Goal: Information Seeking & Learning: Learn about a topic

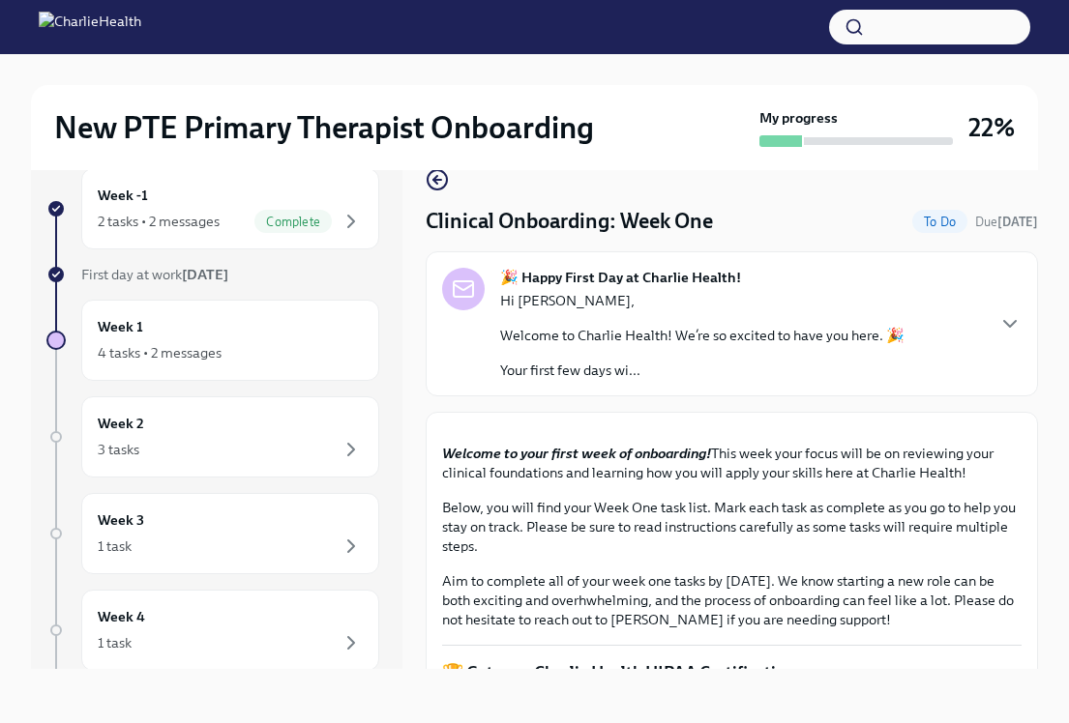
scroll to position [1504, 0]
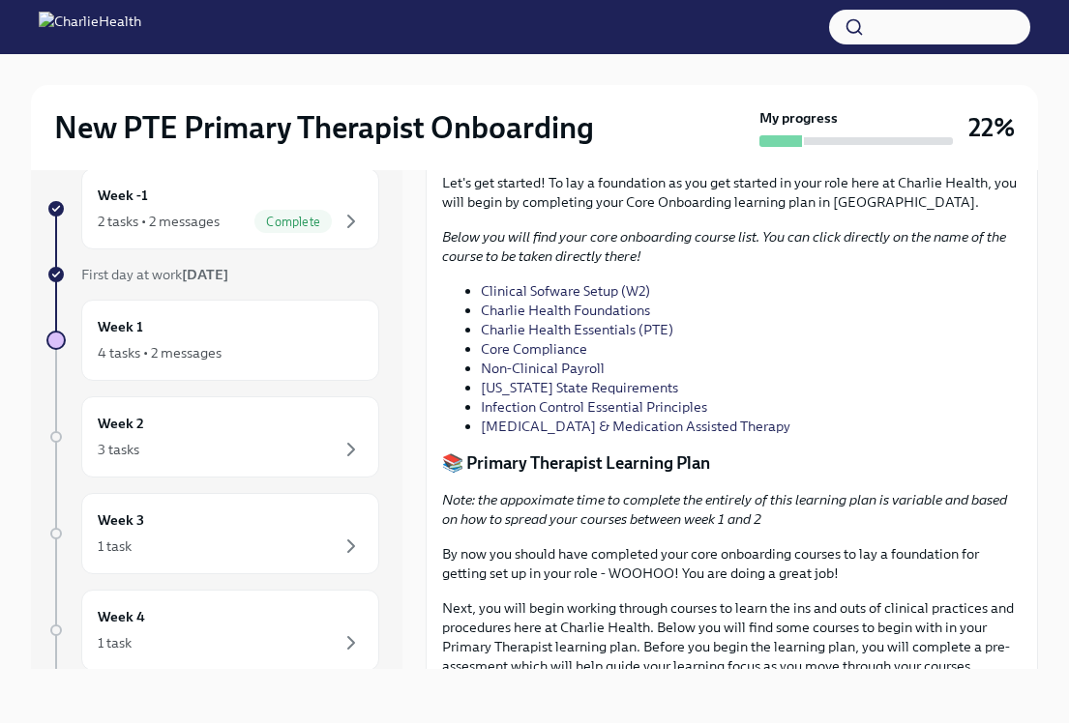
click at [566, 416] on link "Infection Control Essential Principles" at bounding box center [594, 406] width 226 height 17
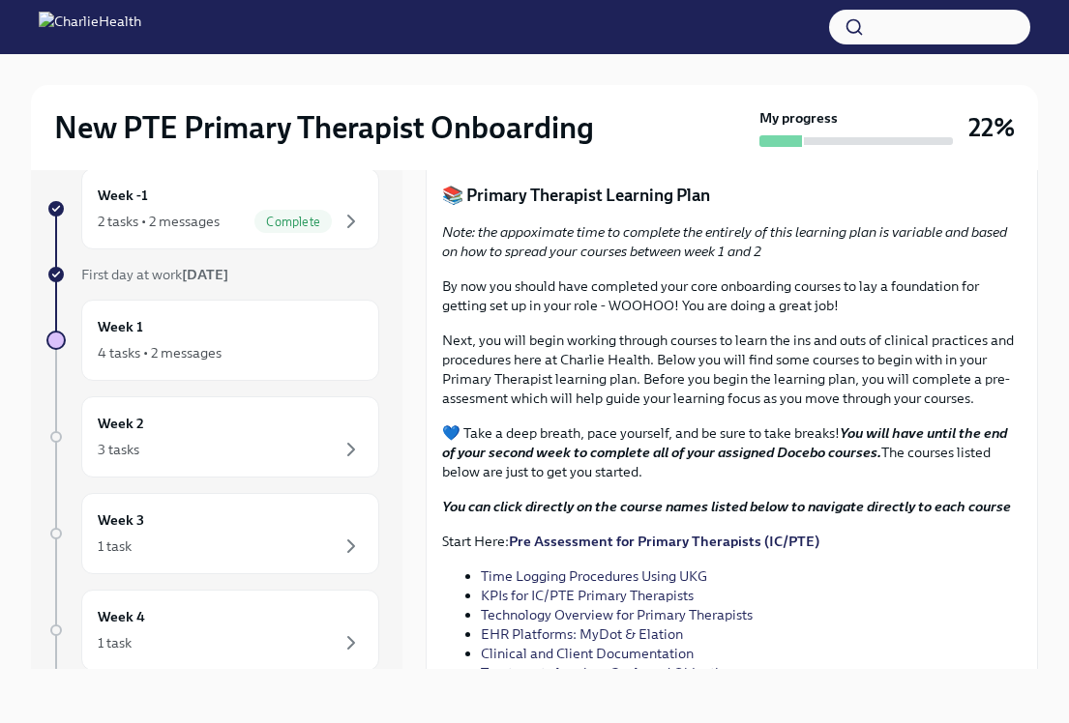
scroll to position [1773, 0]
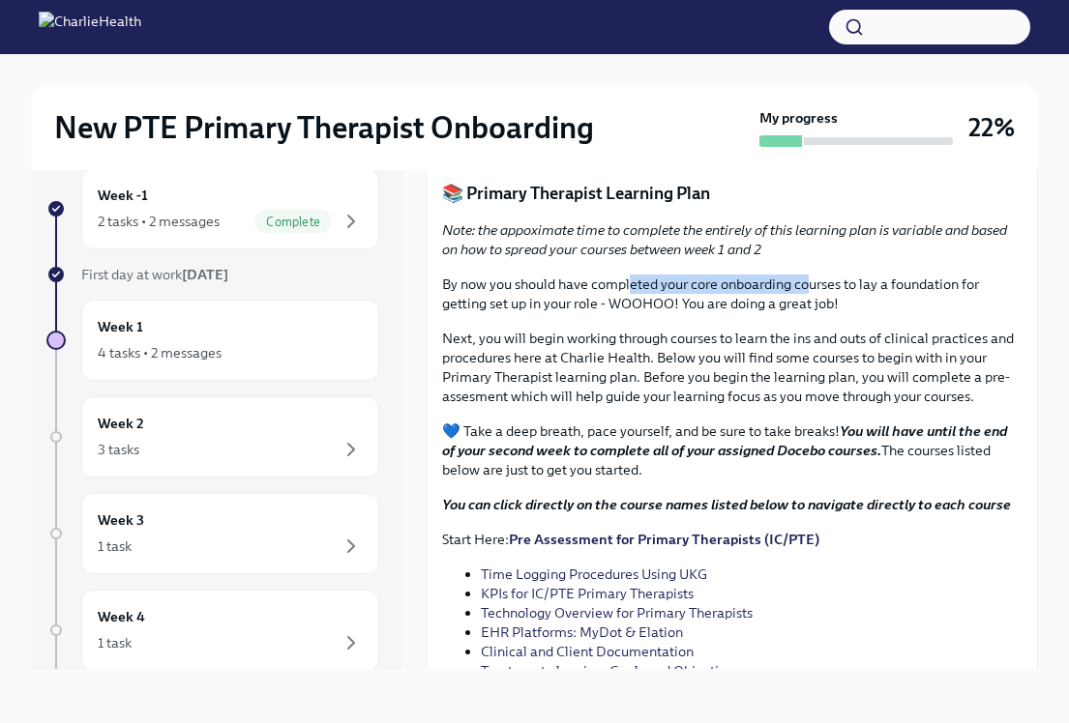
drag, startPoint x: 630, startPoint y: 451, endPoint x: 811, endPoint y: 454, distance: 181.8
click at [812, 313] on p "By now you should have completed your core onboarding courses to lay a foundati…" at bounding box center [731, 294] width 579 height 39
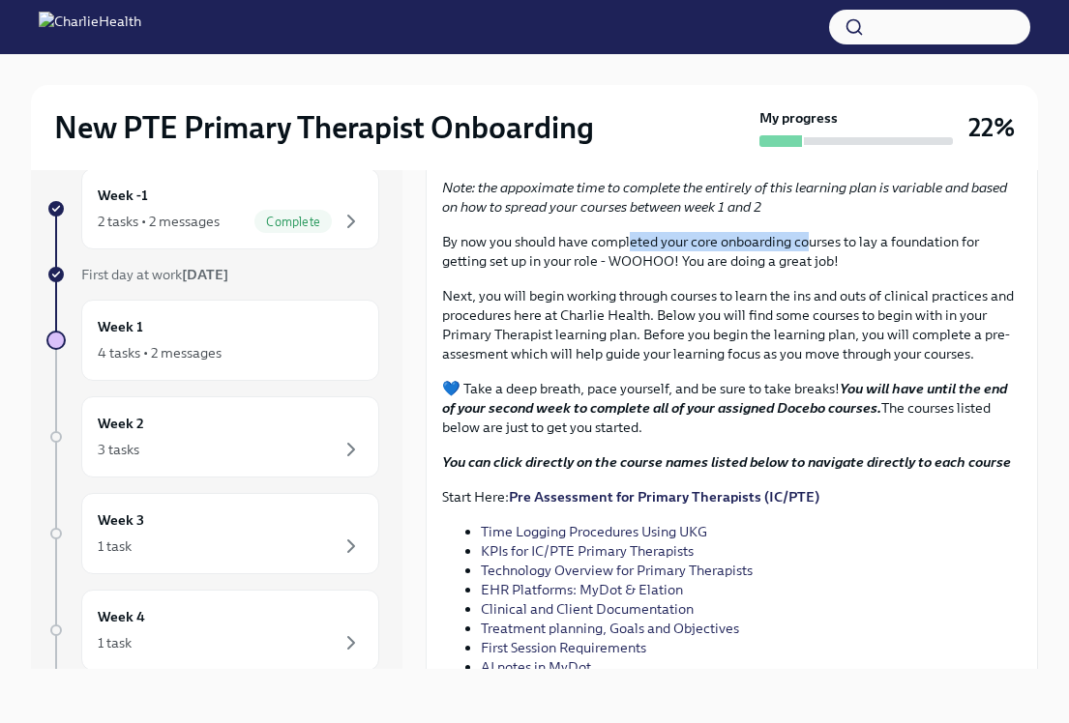
scroll to position [1818, 0]
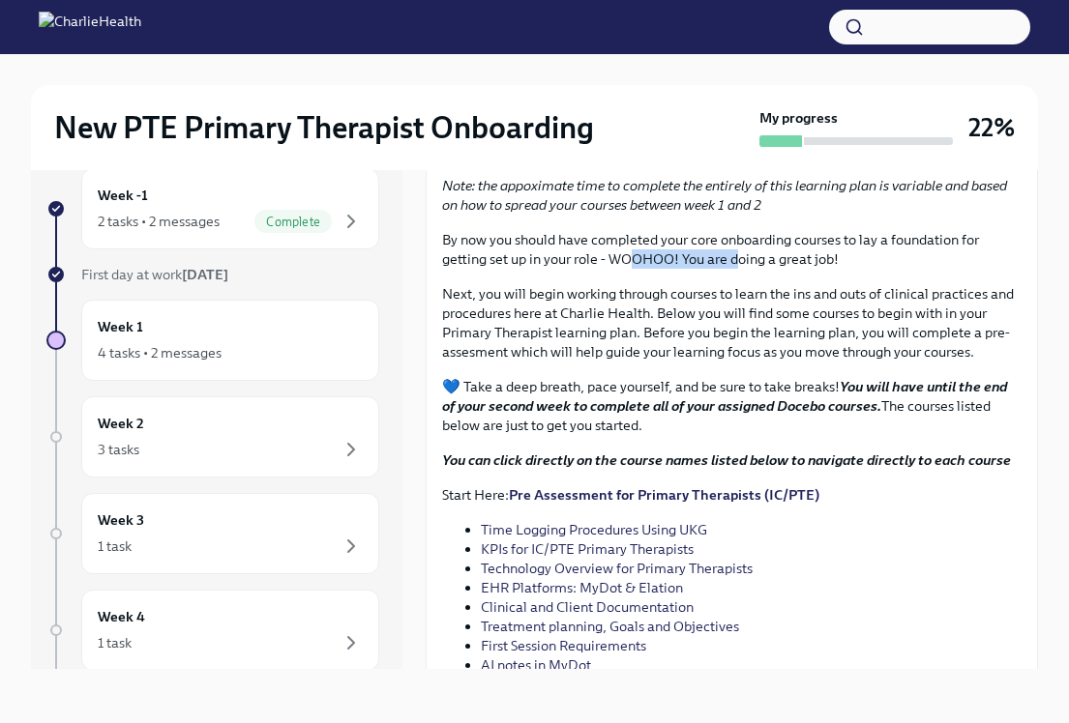
drag, startPoint x: 632, startPoint y: 439, endPoint x: 737, endPoint y: 427, distance: 105.1
click at [737, 269] on p "By now you should have completed your core onboarding courses to lay a foundati…" at bounding box center [731, 249] width 579 height 39
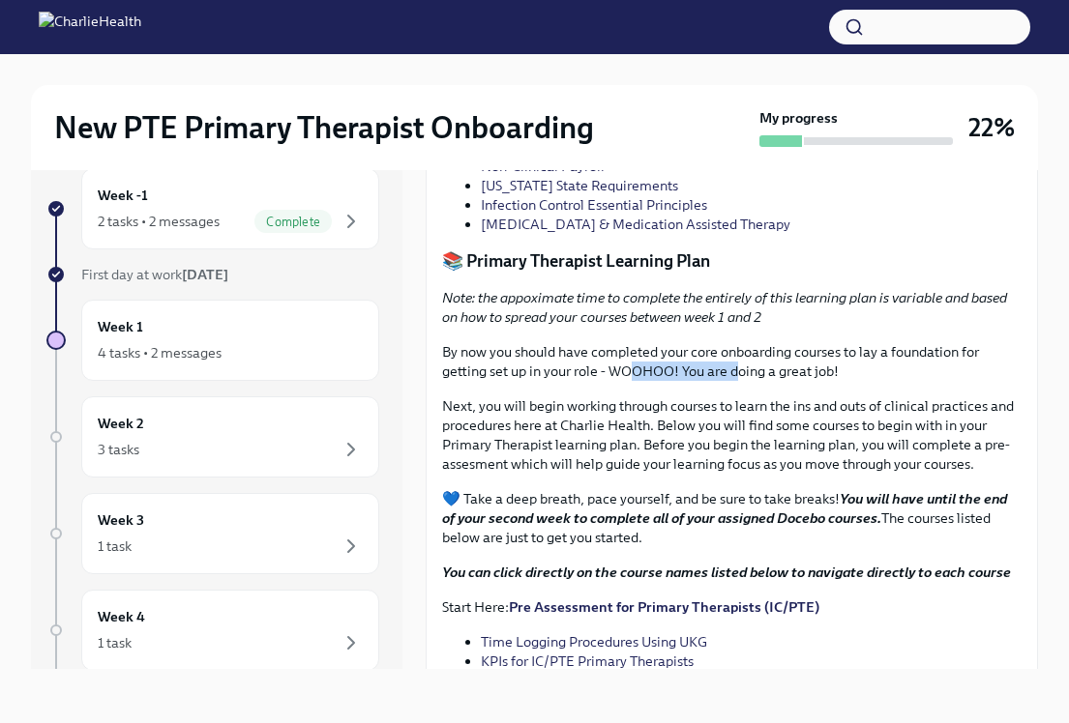
scroll to position [1697, 0]
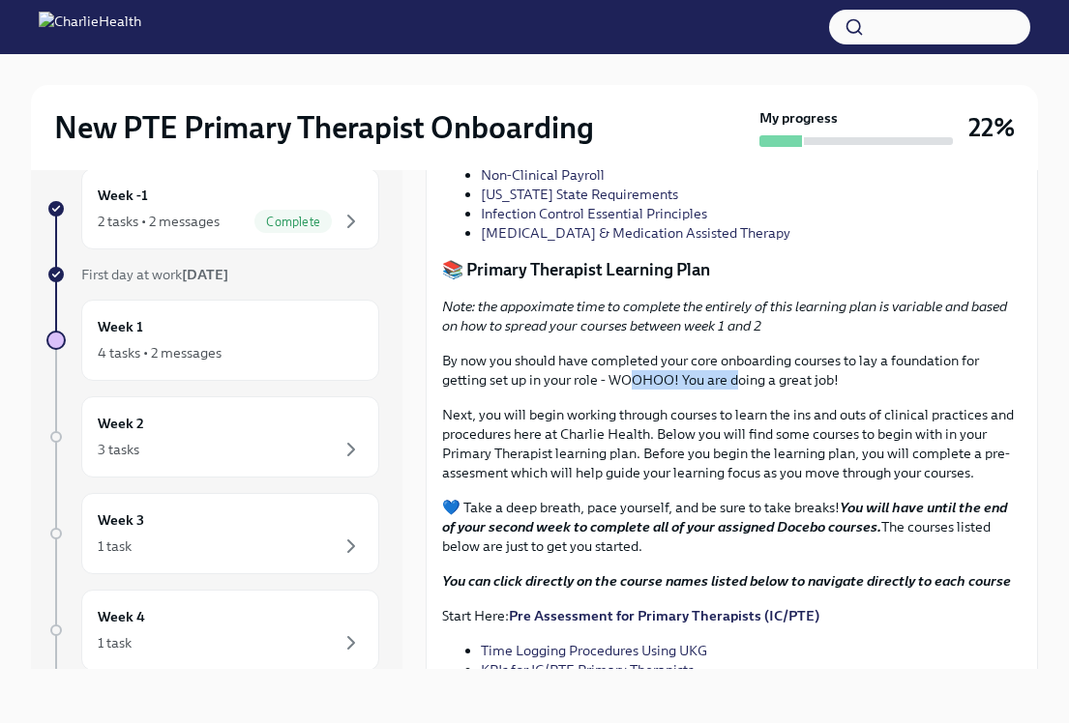
click at [545, 242] on link "[MEDICAL_DATA] & Medication Assisted Therapy" at bounding box center [635, 232] width 309 height 17
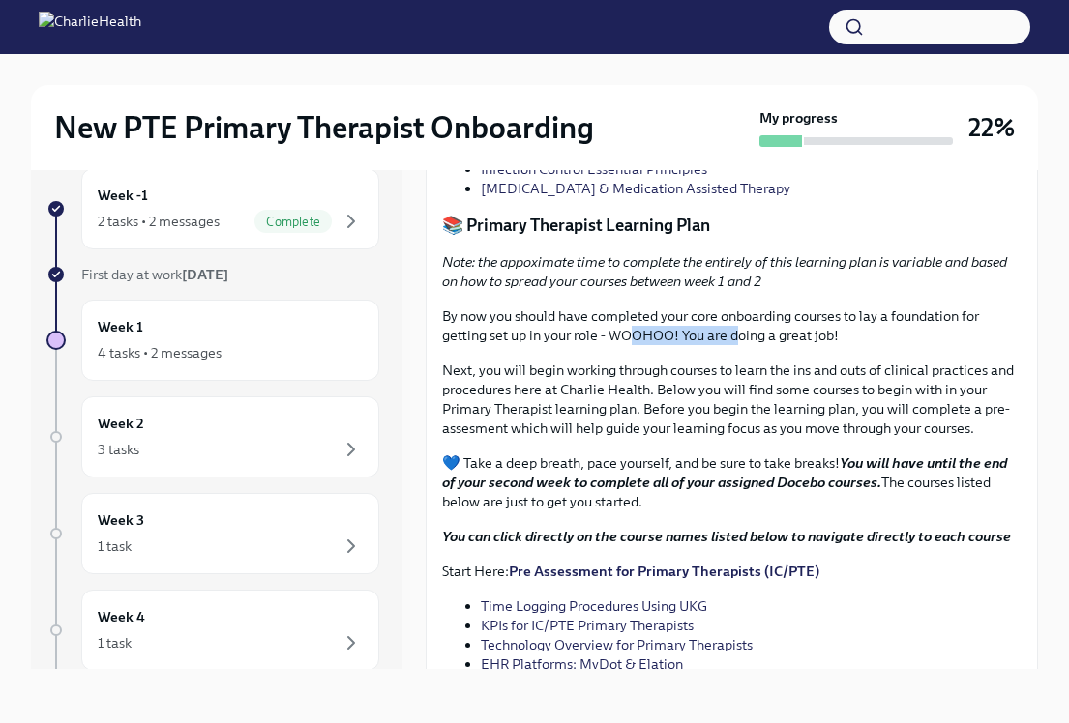
scroll to position [1760, 0]
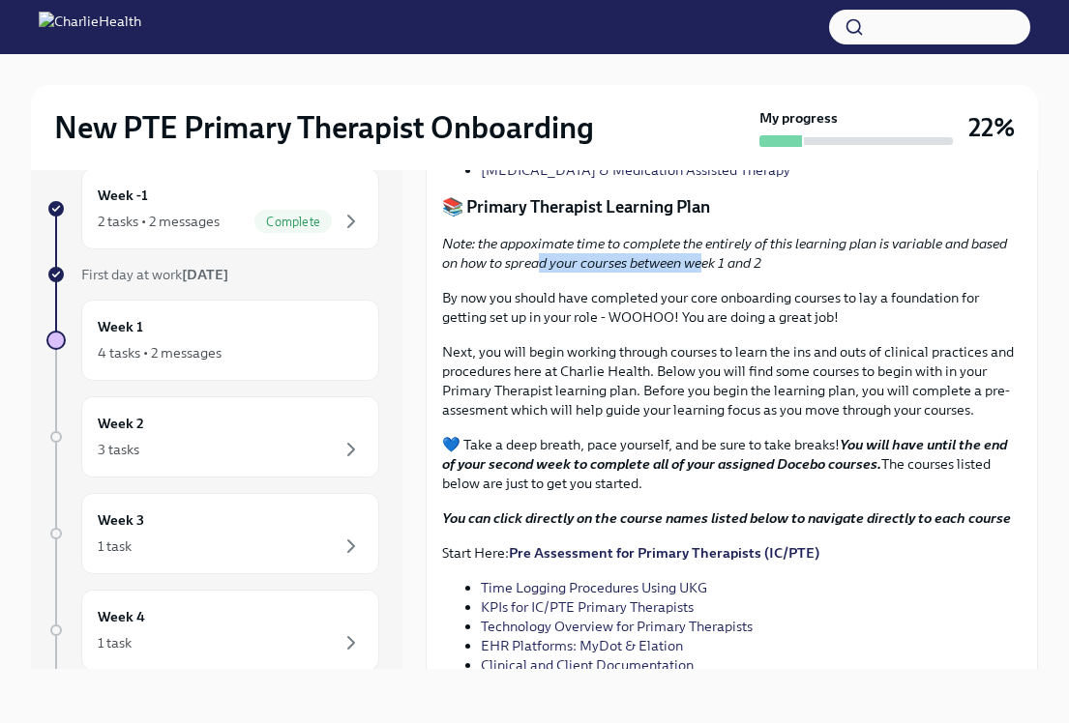
drag, startPoint x: 537, startPoint y: 428, endPoint x: 708, endPoint y: 430, distance: 171.2
click at [708, 272] on em "Note: the appoximate time to complete the entirely of this learning plan is var…" at bounding box center [724, 253] width 565 height 37
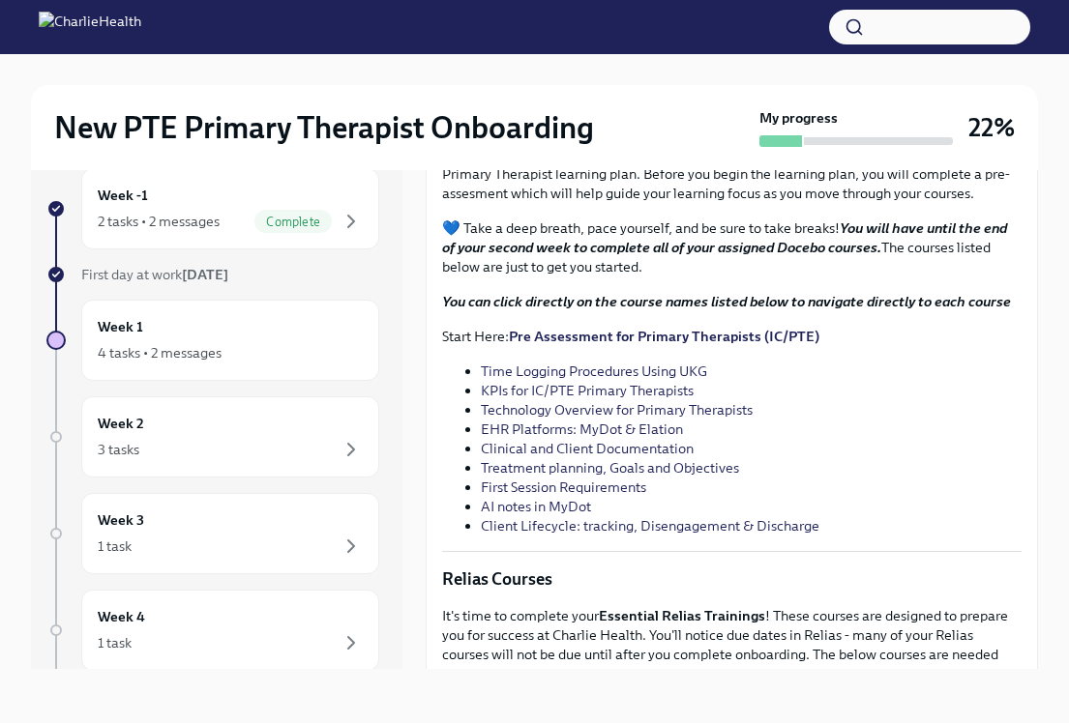
scroll to position [1982, 0]
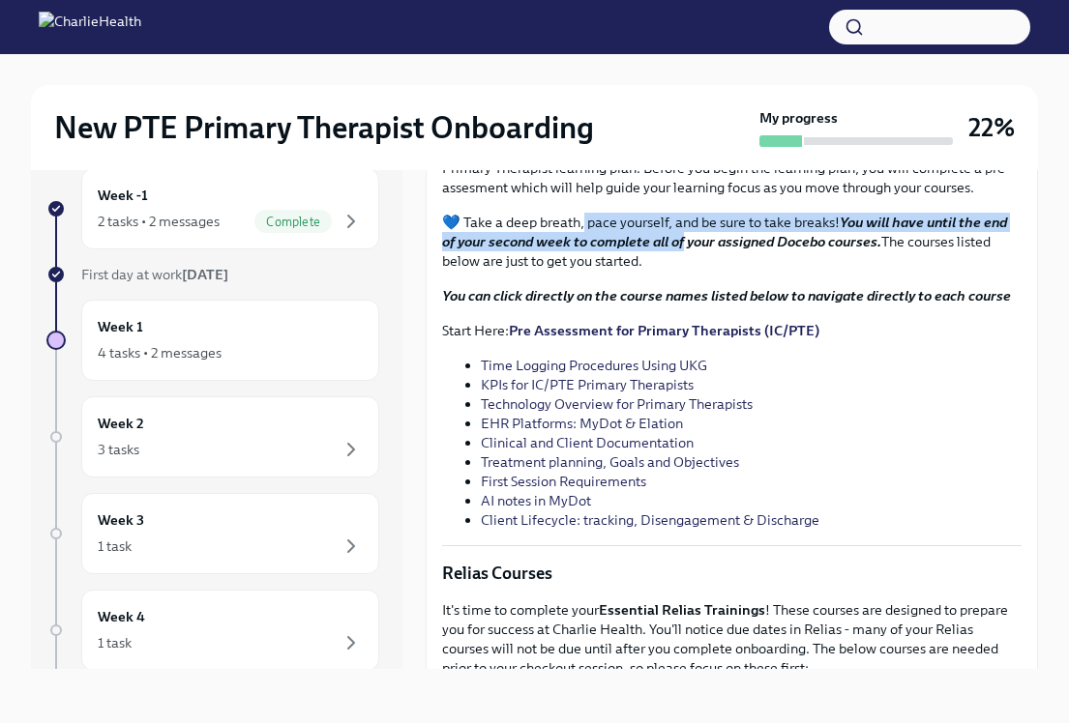
drag, startPoint x: 585, startPoint y: 389, endPoint x: 684, endPoint y: 415, distance: 102.0
click at [684, 271] on p "💙 Take a deep breath, pace yourself, and be sure to take breaks! You will have …" at bounding box center [731, 242] width 579 height 58
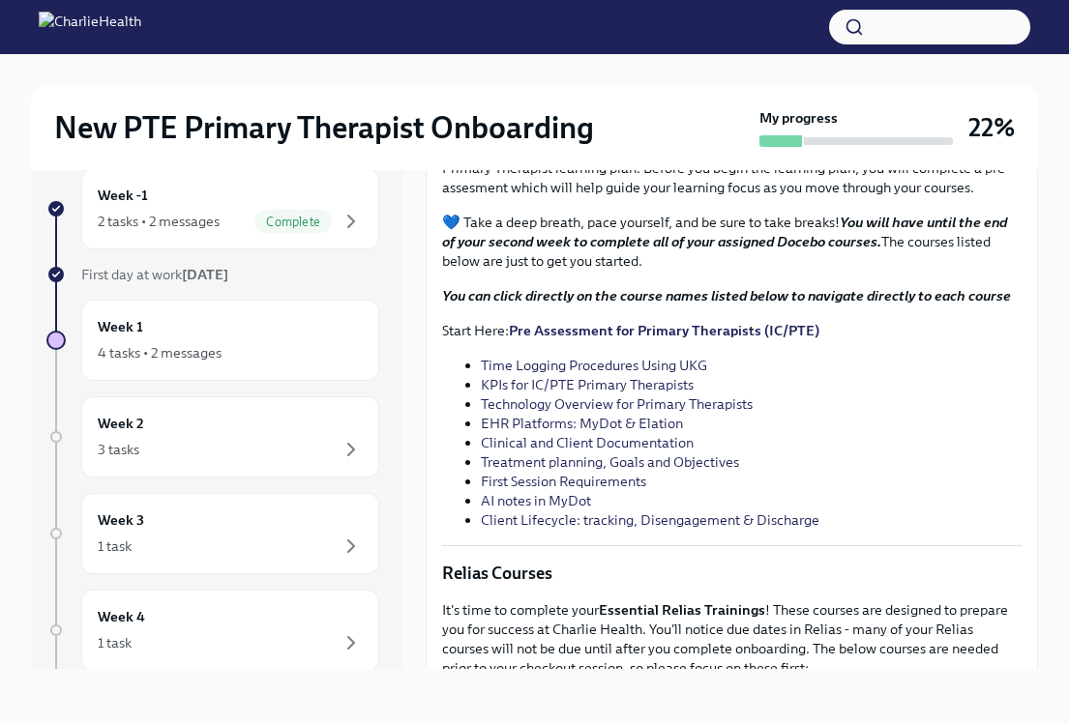
click at [658, 271] on p "💙 Take a deep breath, pace yourself, and be sure to take breaks! You will have …" at bounding box center [731, 242] width 579 height 58
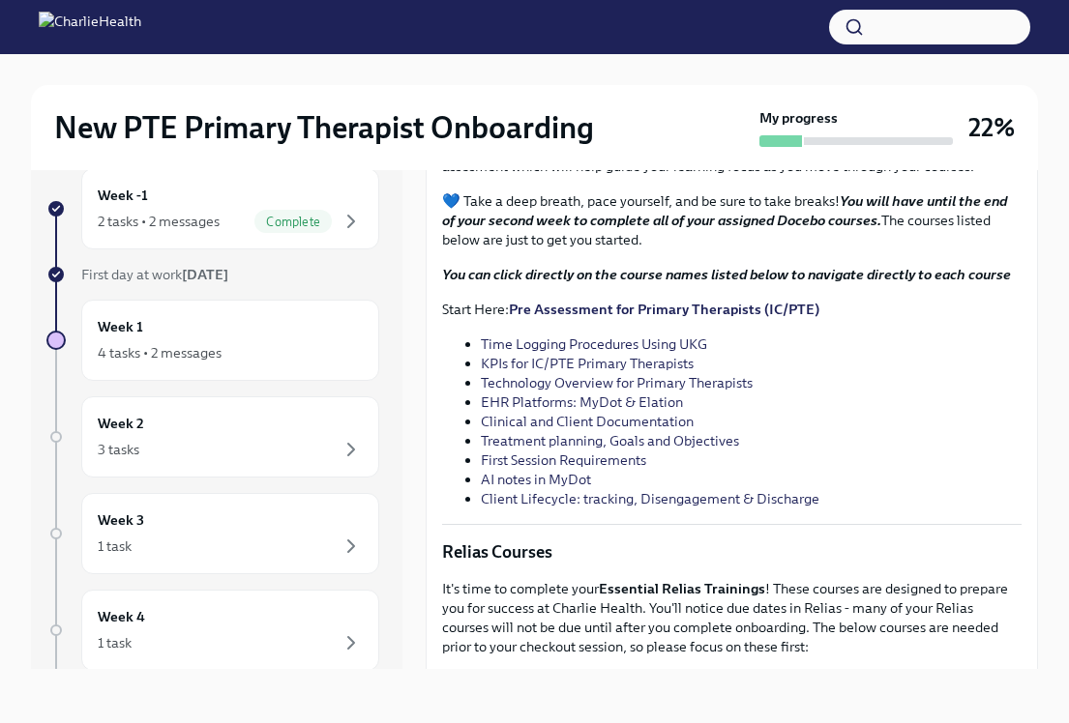
scroll to position [2018, 0]
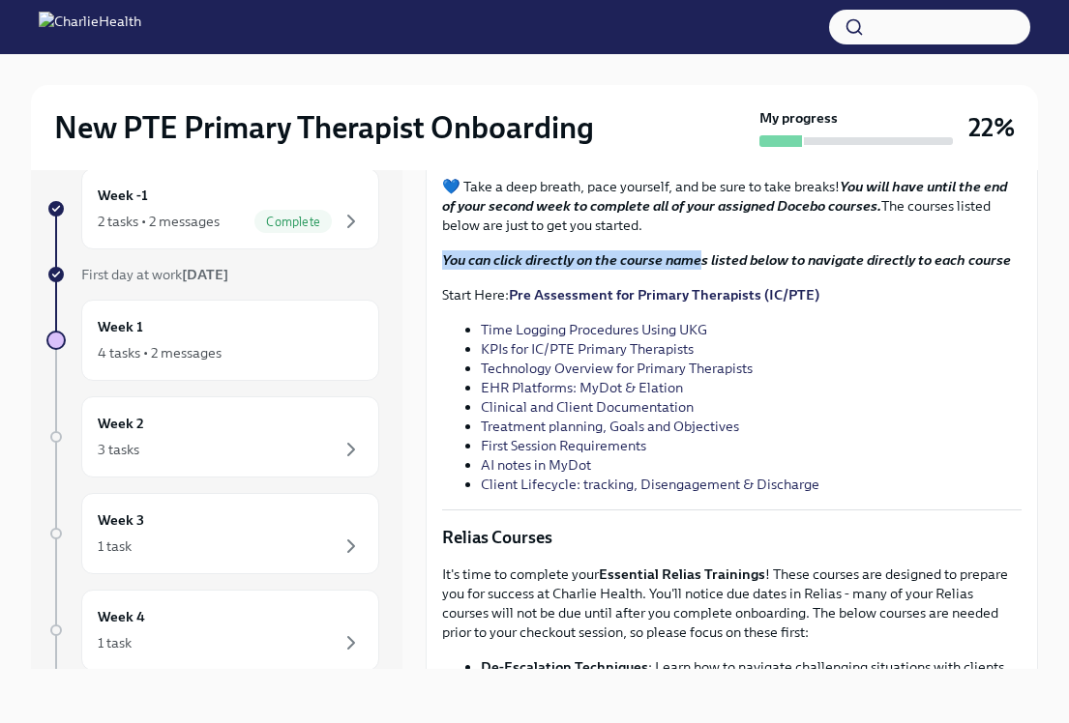
drag, startPoint x: 570, startPoint y: 423, endPoint x: 696, endPoint y: 431, distance: 127.0
click at [696, 431] on div "By now you should have completed your core onboarding courses to lay a foundati…" at bounding box center [731, 262] width 579 height 464
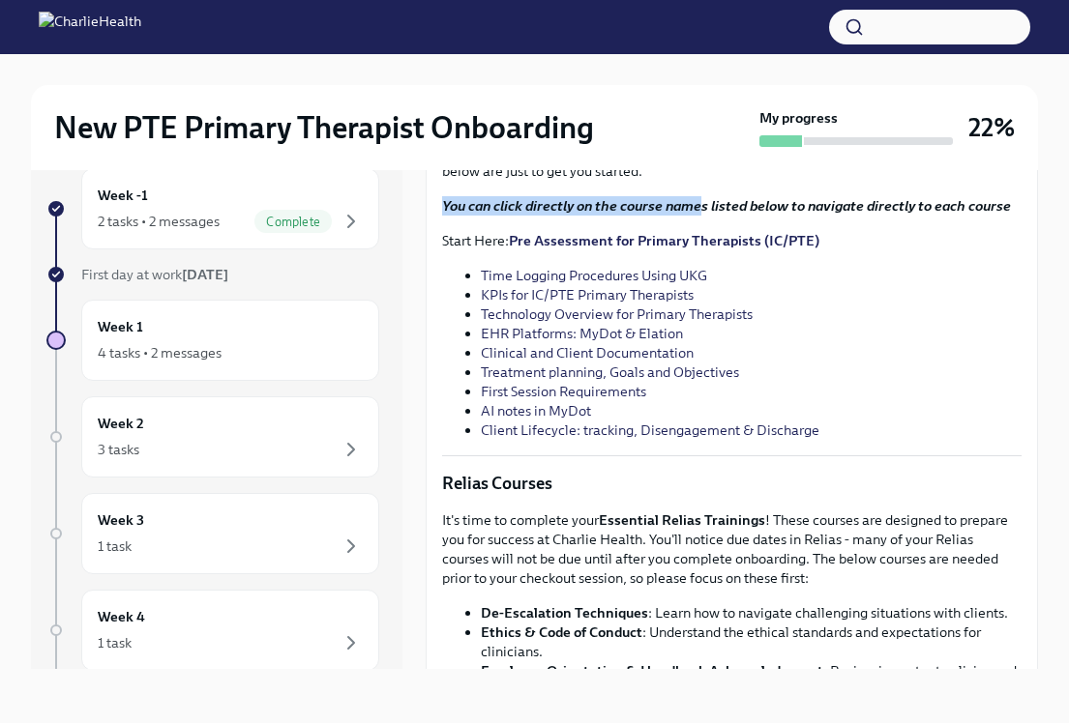
click at [695, 249] on link "Pre Assessment for Primary Therapists (IC/PTE)" at bounding box center [664, 240] width 310 height 17
